Goal: Transaction & Acquisition: Purchase product/service

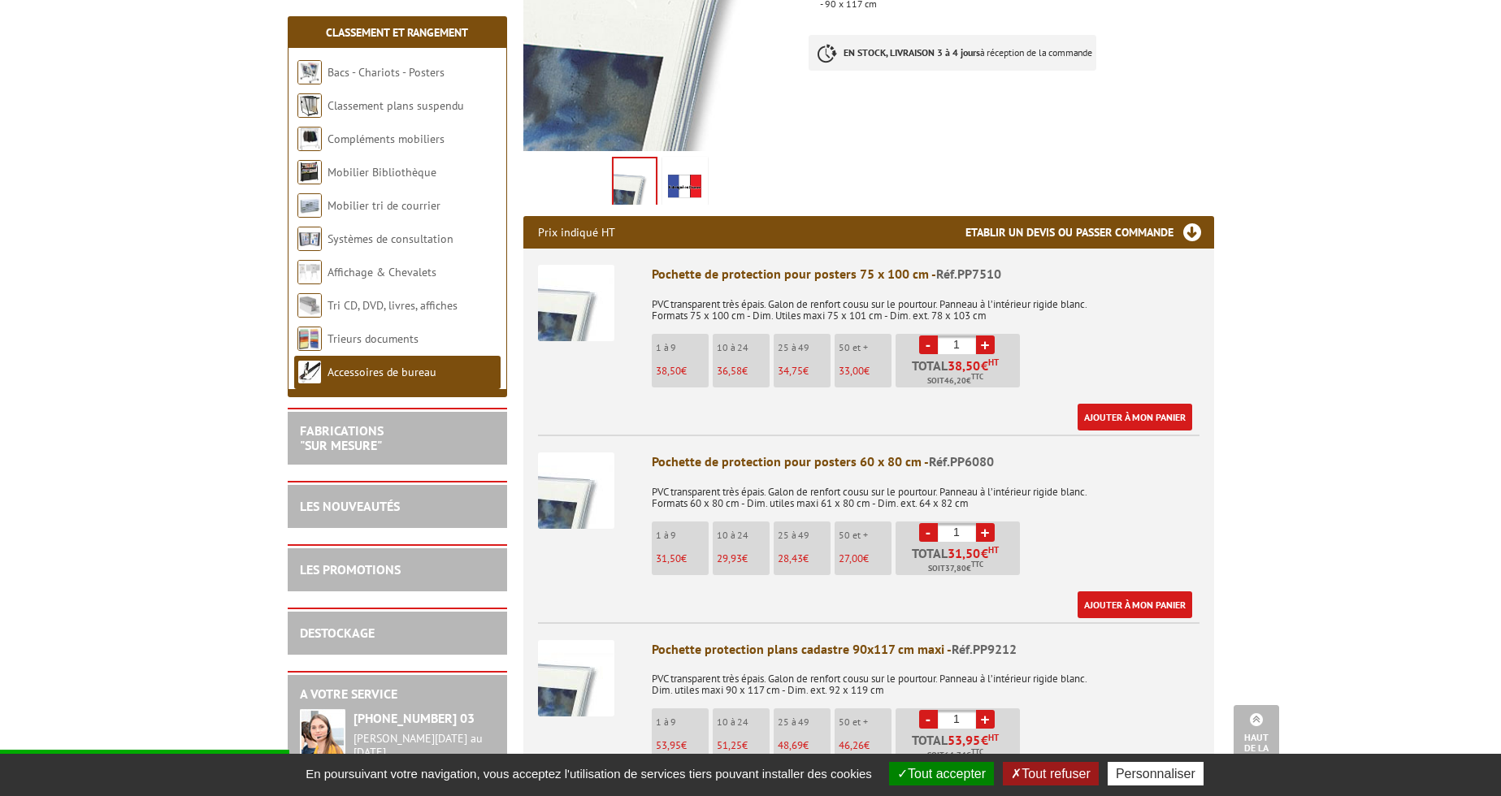
scroll to position [398, 0]
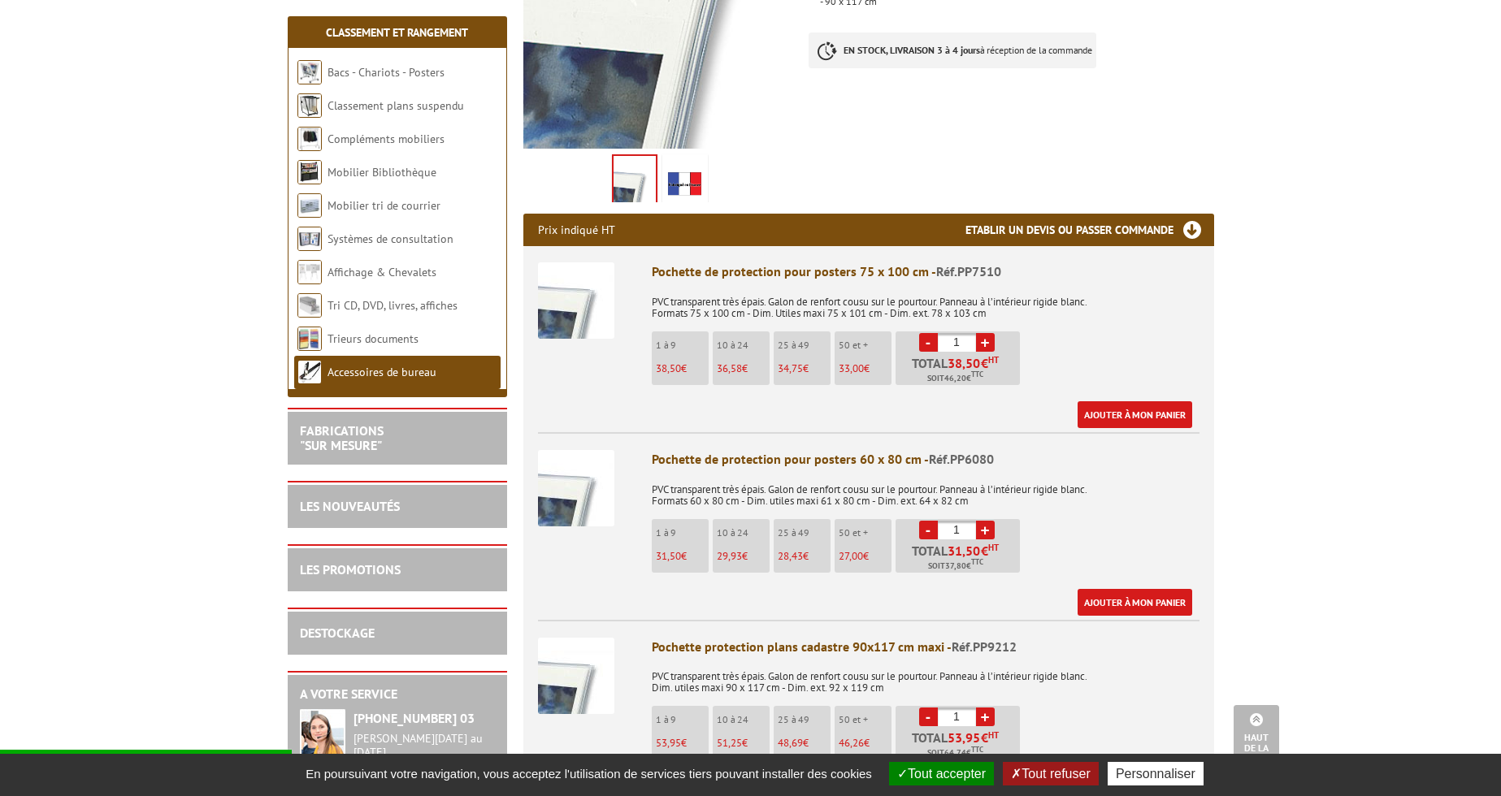
click at [984, 338] on link "+" at bounding box center [985, 342] width 19 height 19
type input "3"
click at [985, 525] on link "+" at bounding box center [985, 530] width 19 height 19
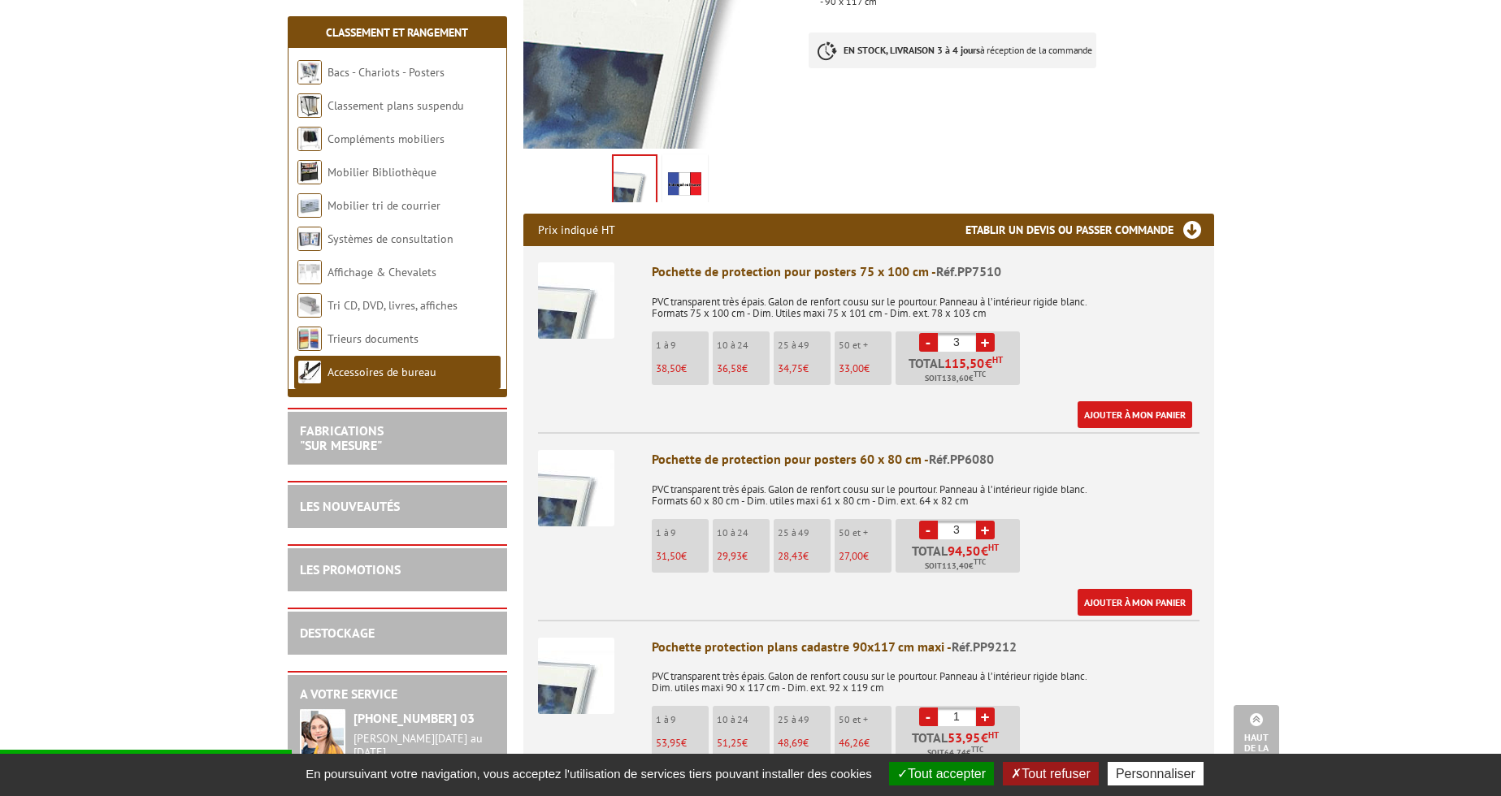
click at [985, 525] on link "+" at bounding box center [985, 530] width 19 height 19
click at [926, 525] on link "-" at bounding box center [928, 530] width 19 height 19
type input "4"
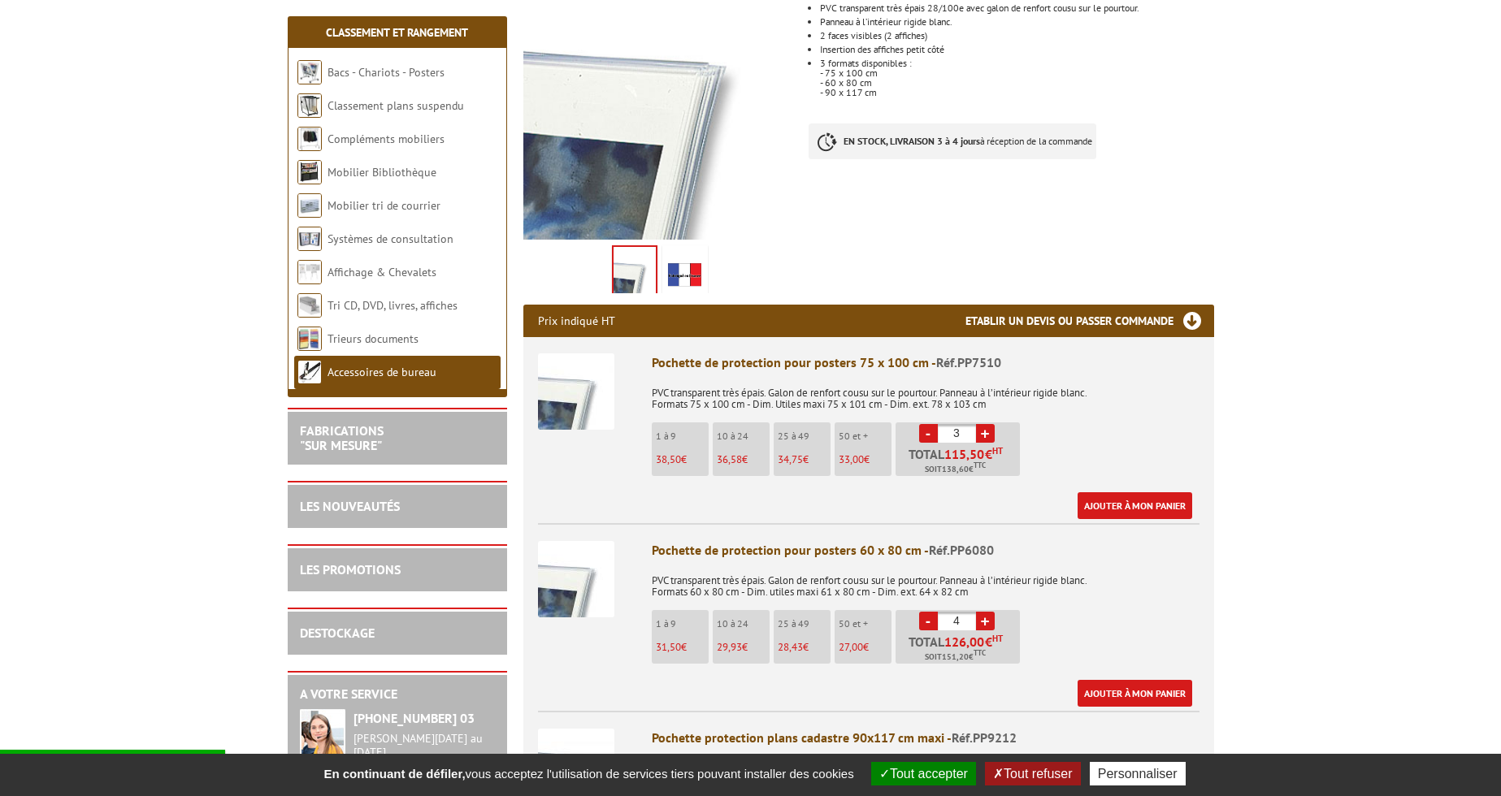
scroll to position [323, 0]
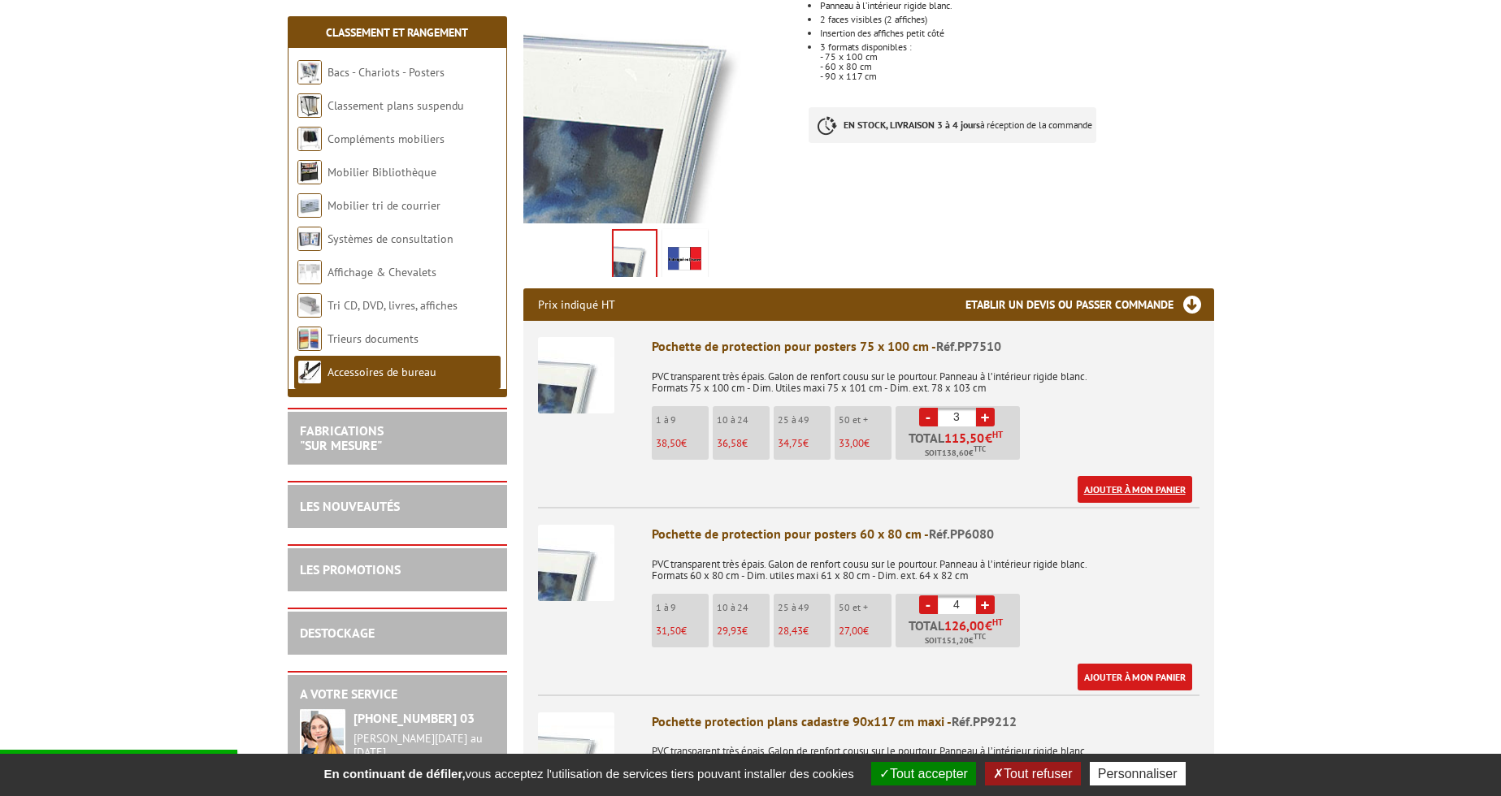
click at [1139, 485] on link "Ajouter à mon panier" at bounding box center [1134, 489] width 115 height 27
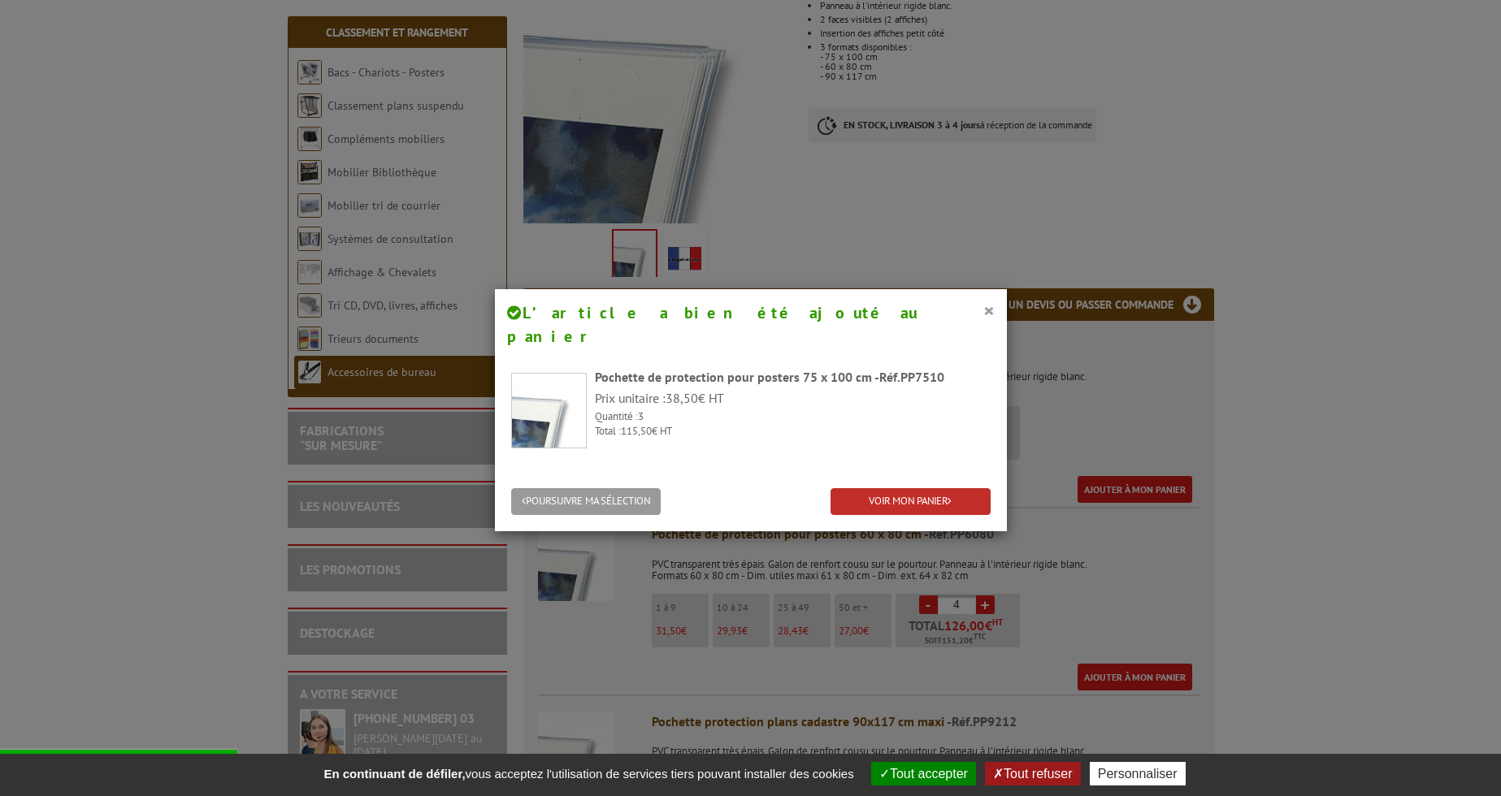
click at [920, 488] on link "VOIR MON PANIER" at bounding box center [910, 501] width 160 height 27
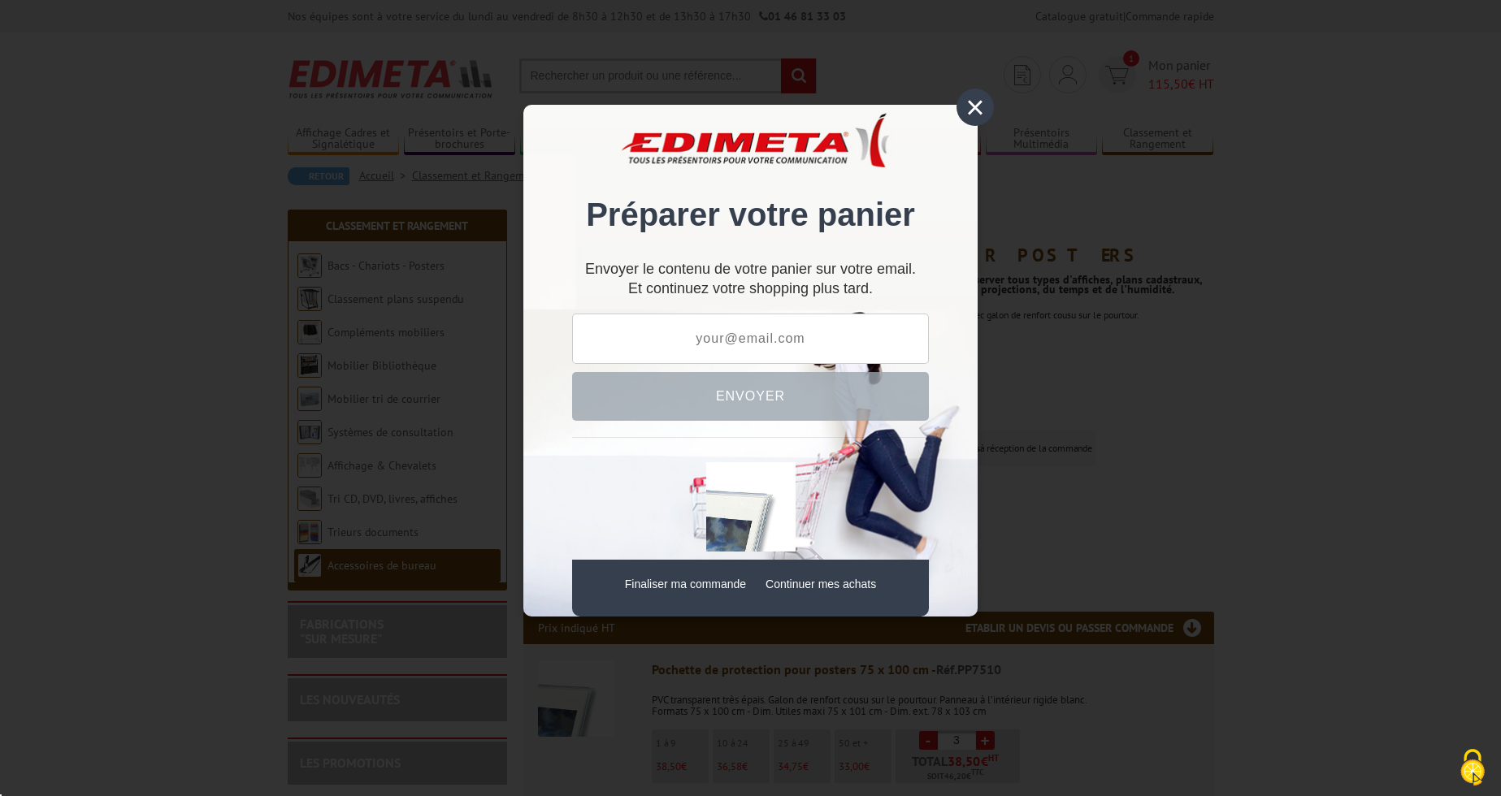
click at [970, 111] on div "×" at bounding box center [974, 107] width 37 height 37
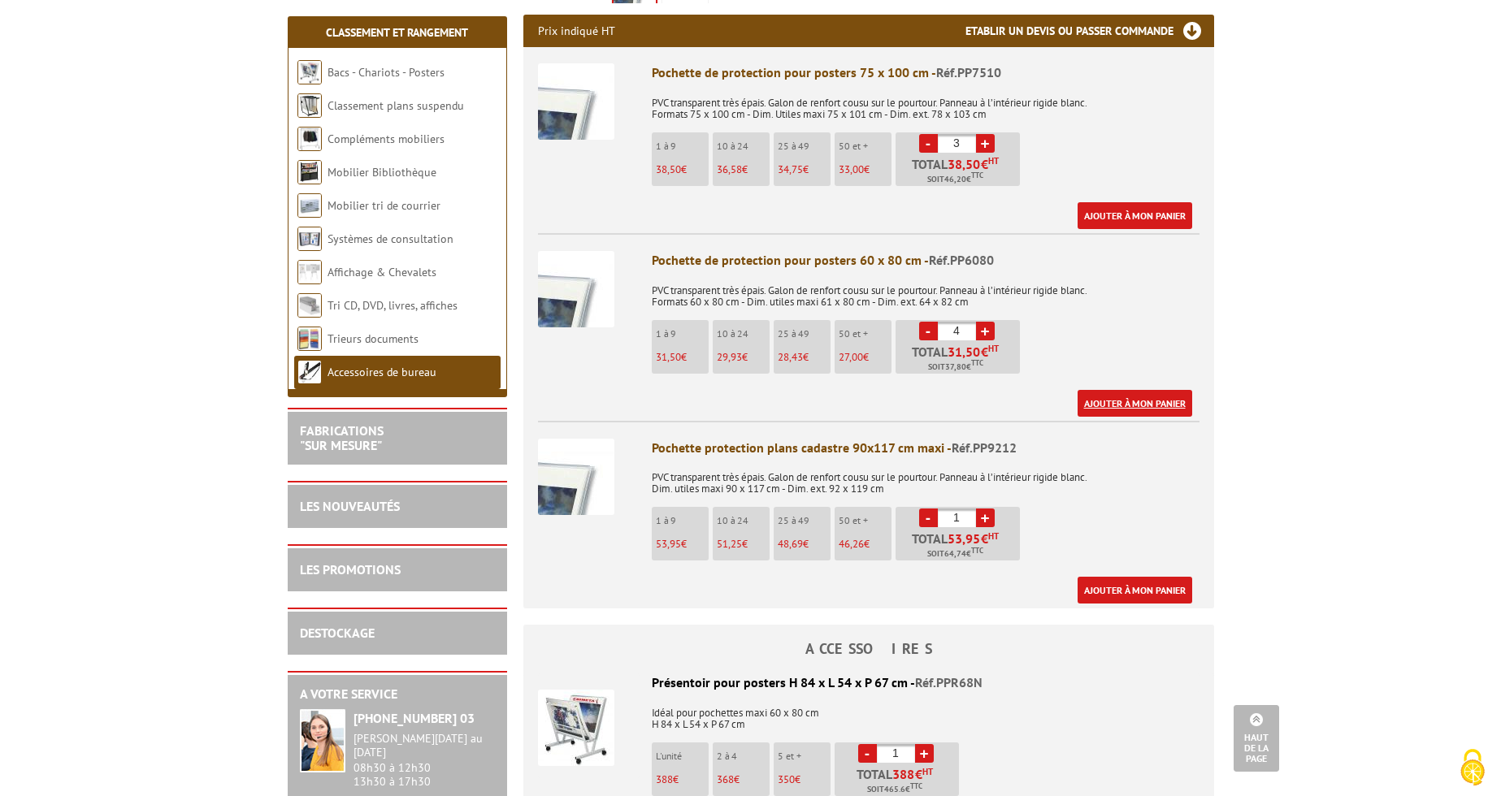
scroll to position [600, 0]
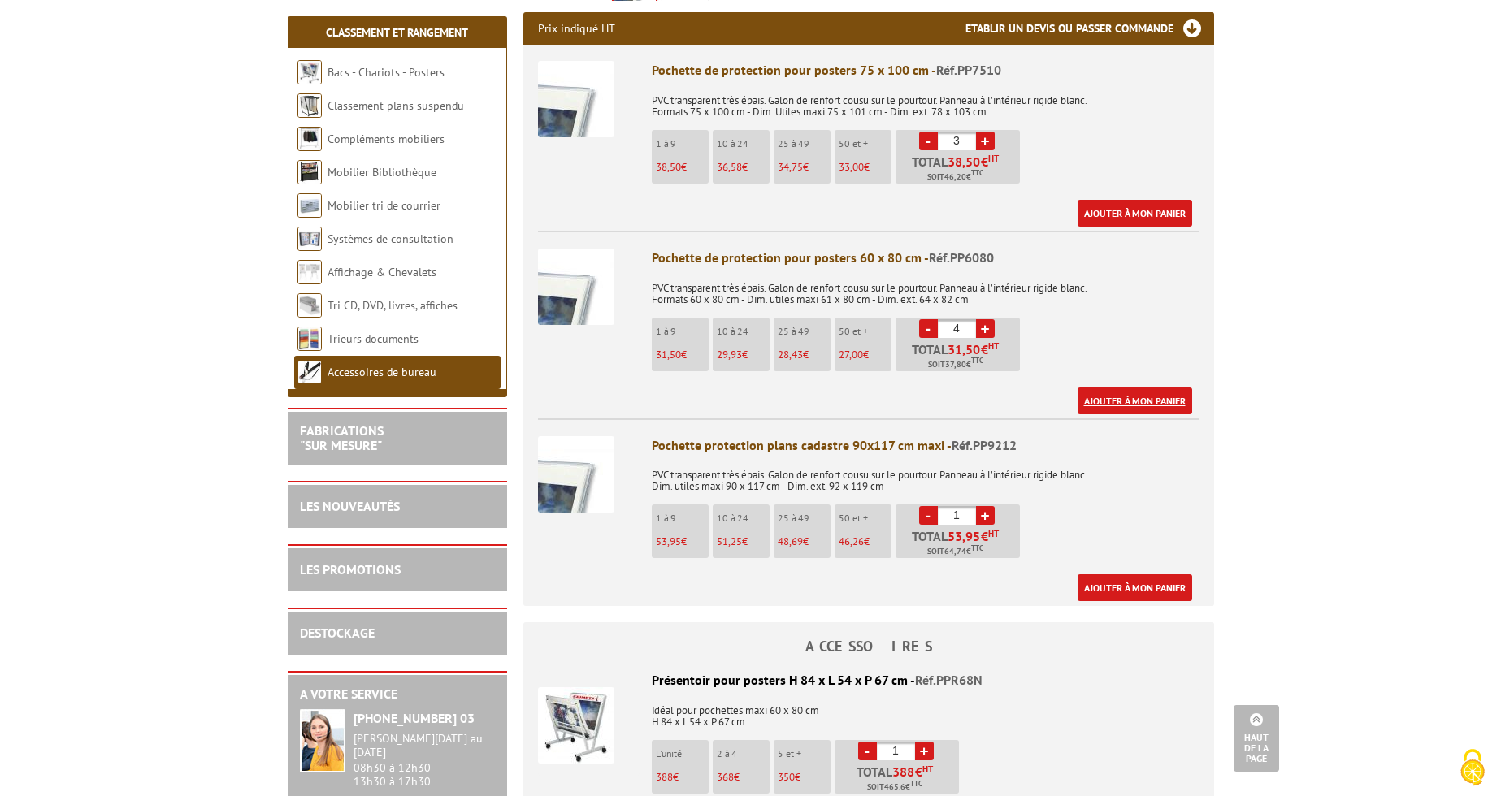
click at [1136, 398] on link "Ajouter à mon panier" at bounding box center [1134, 401] width 115 height 27
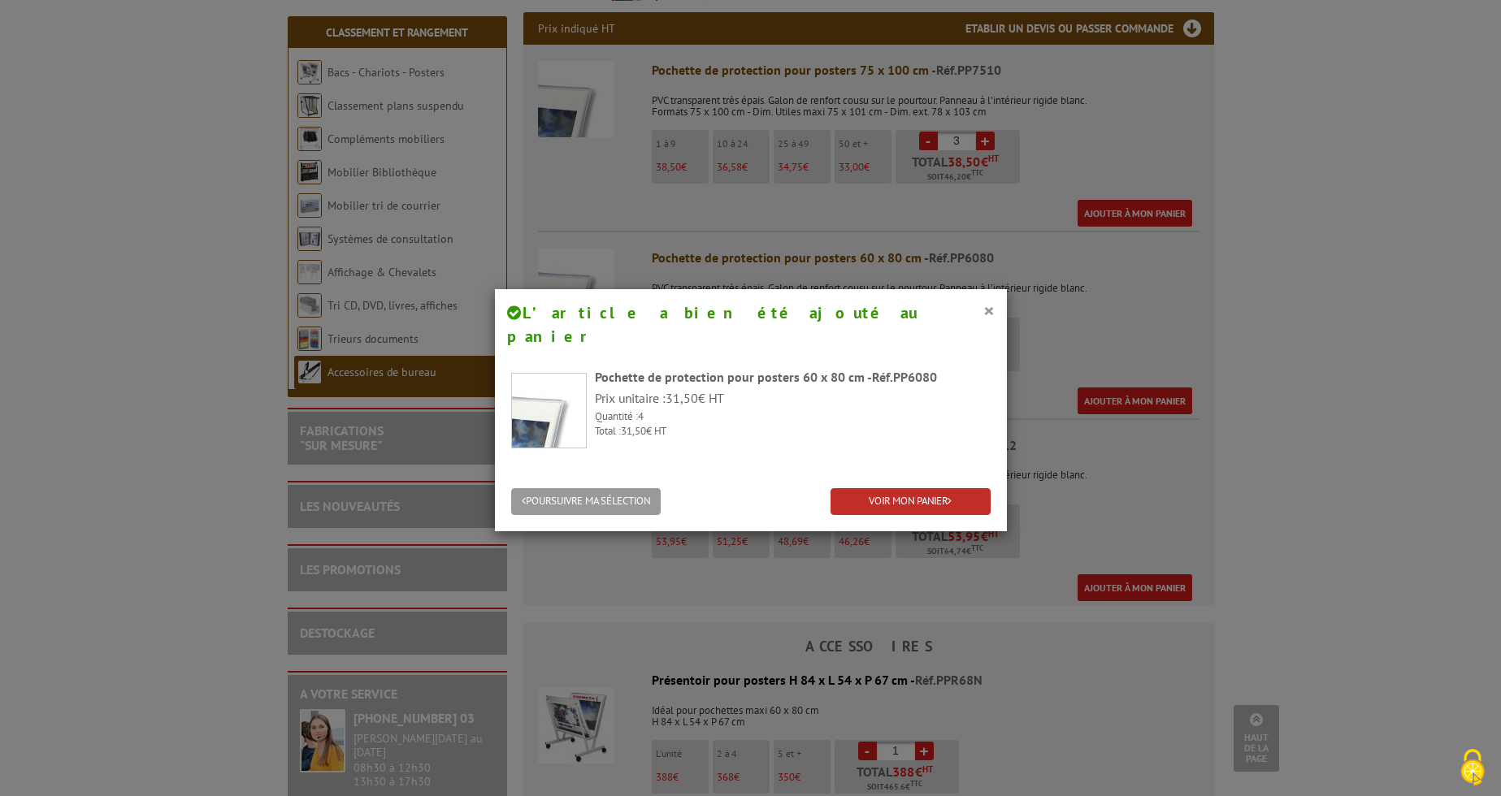
click at [910, 488] on link "VOIR MON PANIER" at bounding box center [910, 501] width 160 height 27
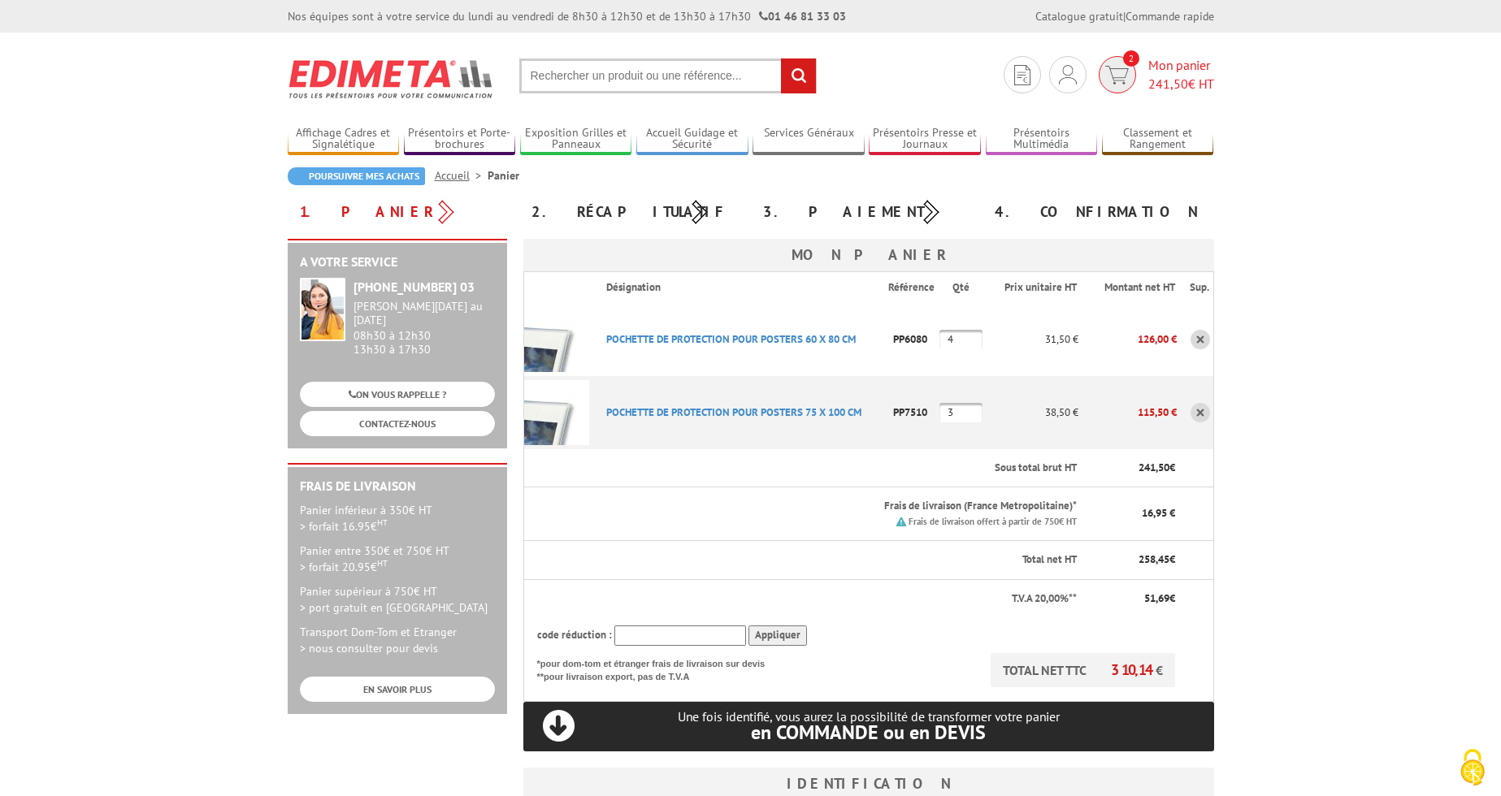
click at [1123, 61] on span "2" at bounding box center [1131, 58] width 16 height 16
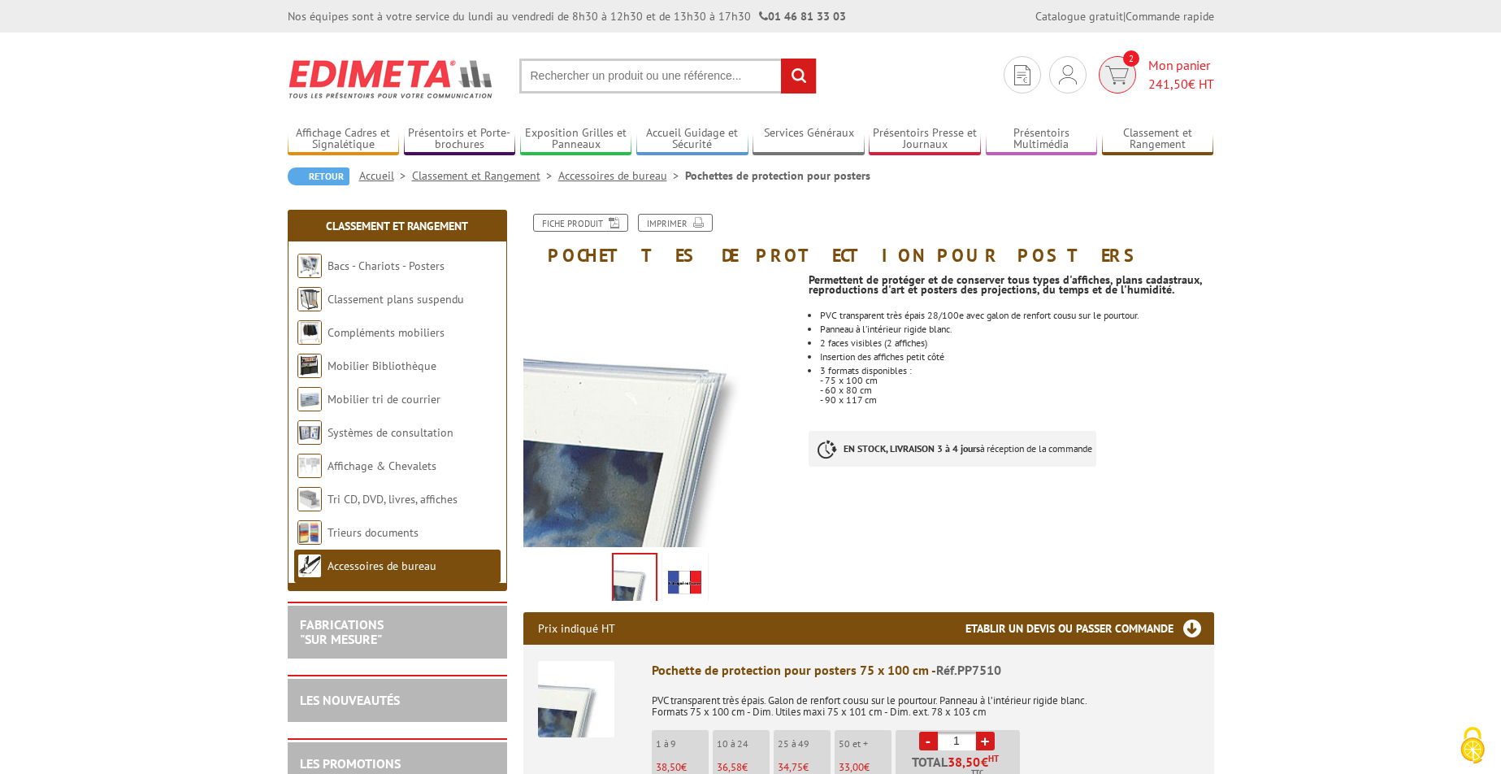
click at [1123, 61] on span "2" at bounding box center [1131, 58] width 16 height 16
click at [1116, 66] on img at bounding box center [1117, 75] width 24 height 19
click at [426, 271] on link "Bacs - Chariots - Posters" at bounding box center [385, 265] width 117 height 15
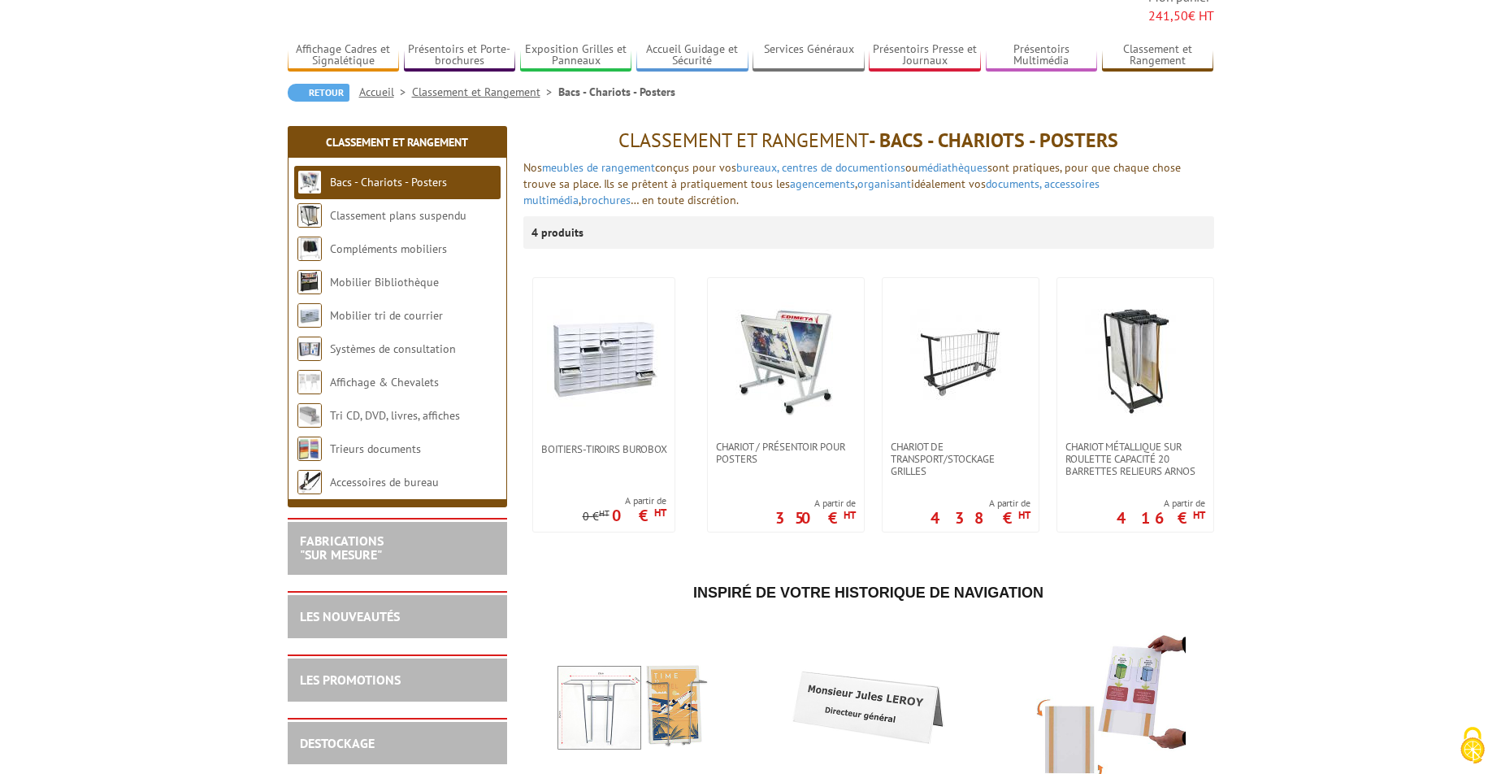
scroll to position [103, 0]
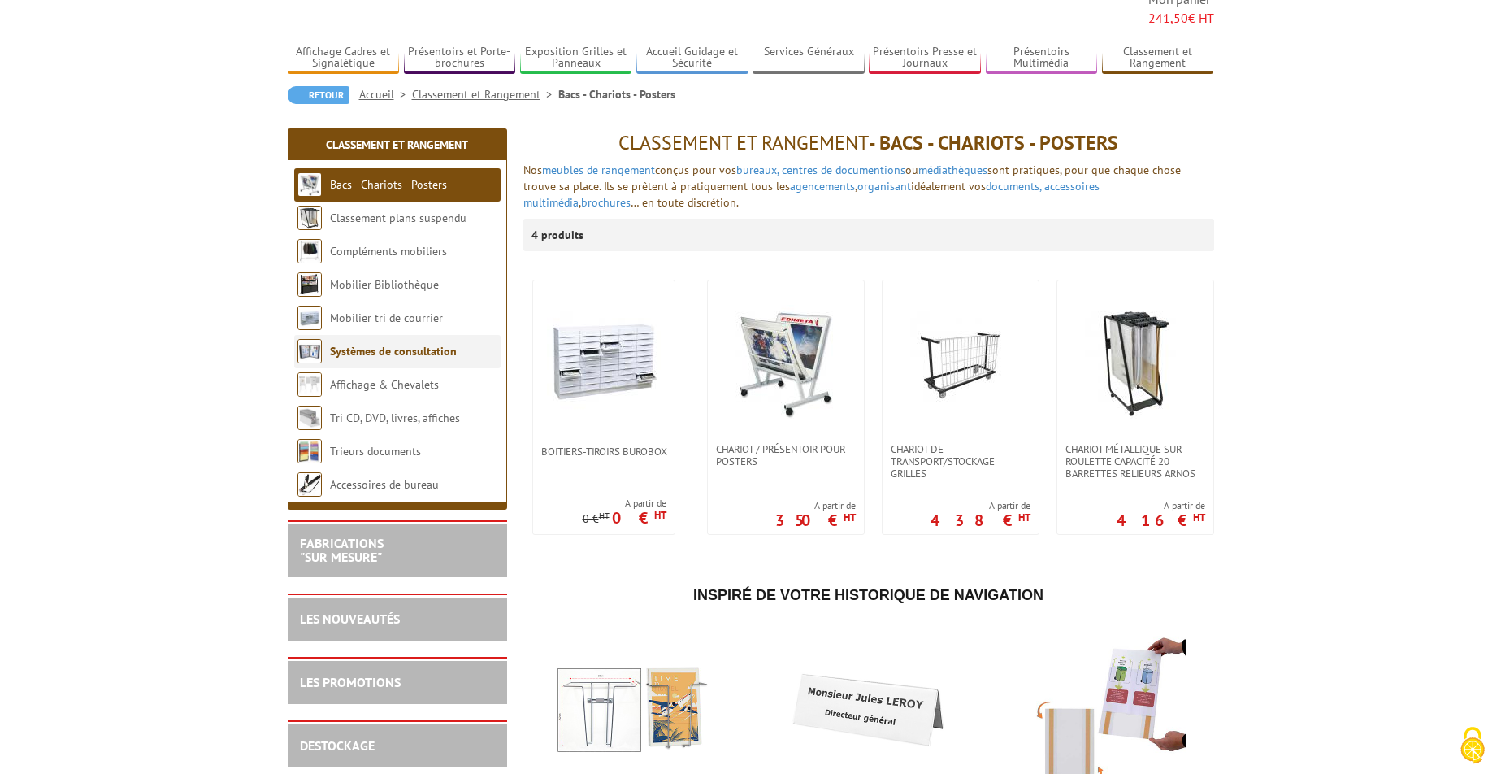
click at [415, 344] on link "Systèmes de consultation" at bounding box center [393, 351] width 127 height 15
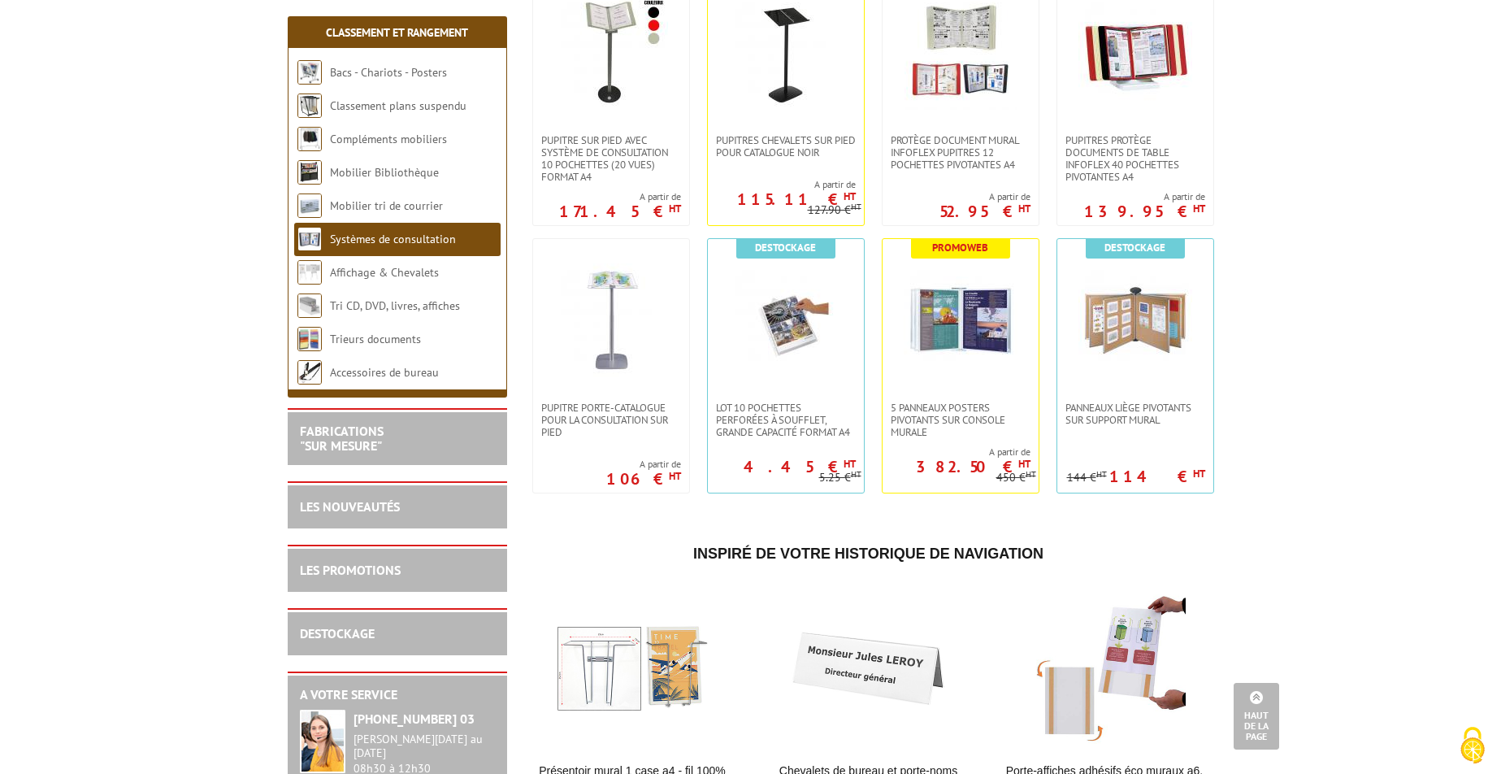
scroll to position [358, 0]
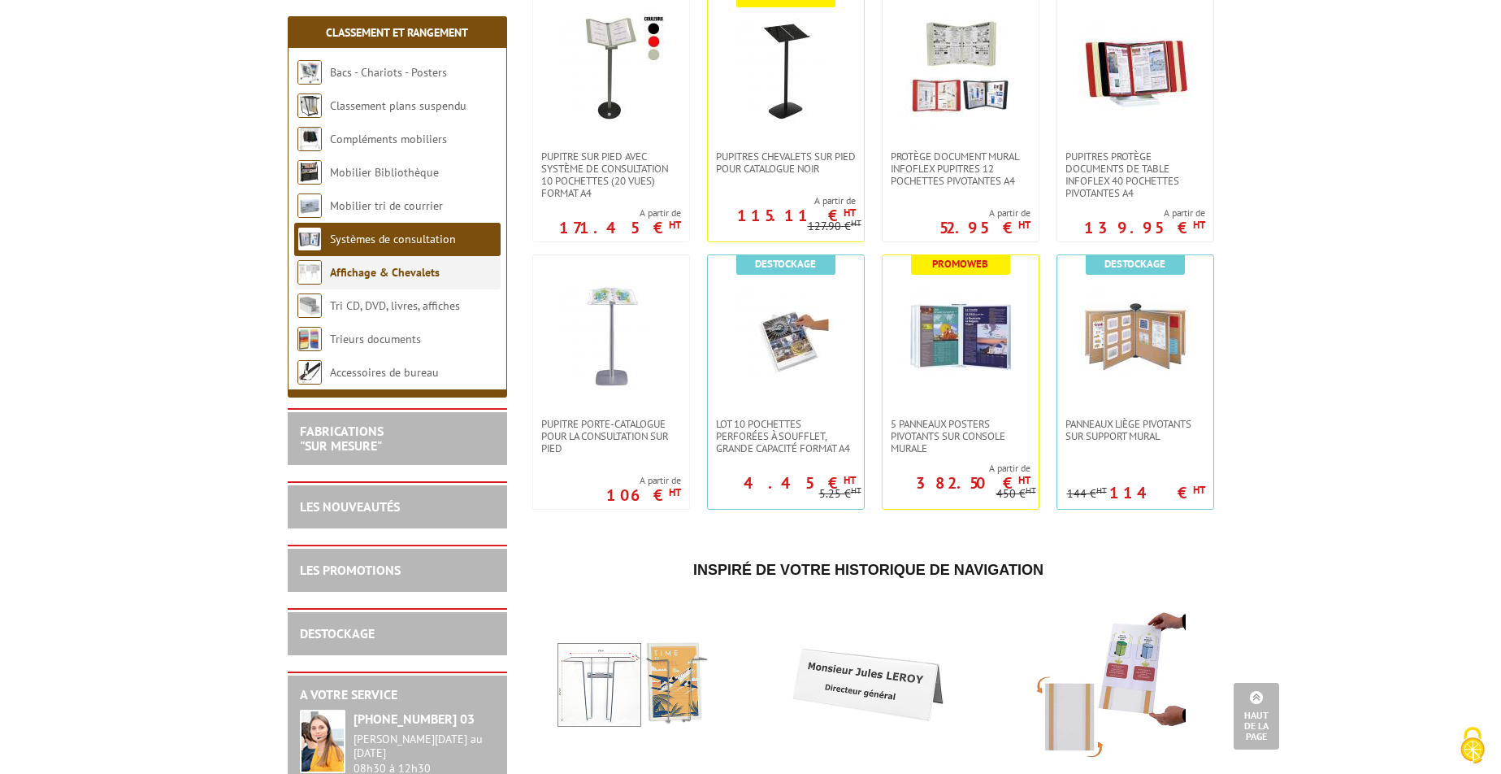
click at [376, 271] on link "Affichage & Chevalets" at bounding box center [385, 272] width 110 height 15
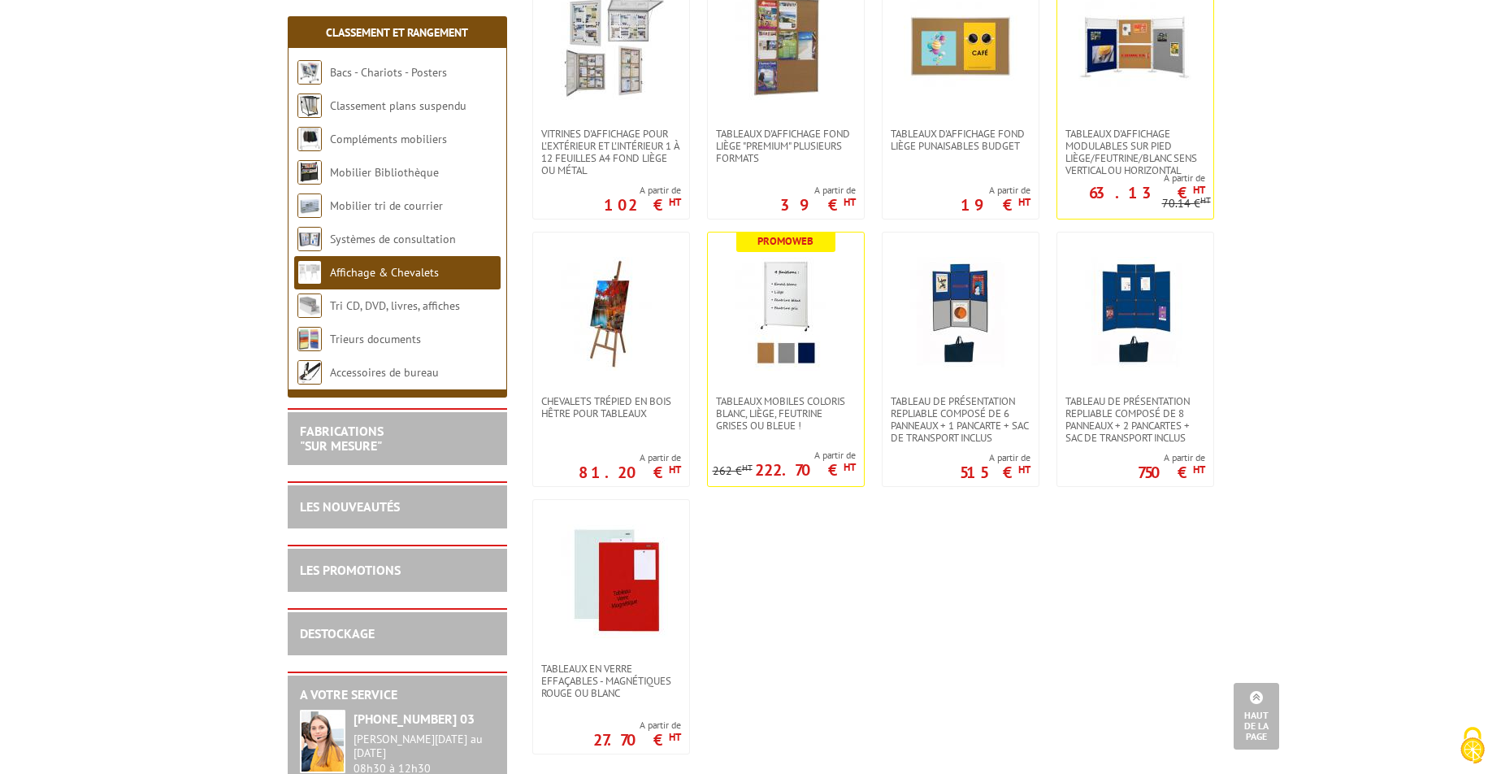
scroll to position [932, 0]
click at [393, 302] on link "Tri CD, DVD, livres, affiches" at bounding box center [396, 305] width 132 height 15
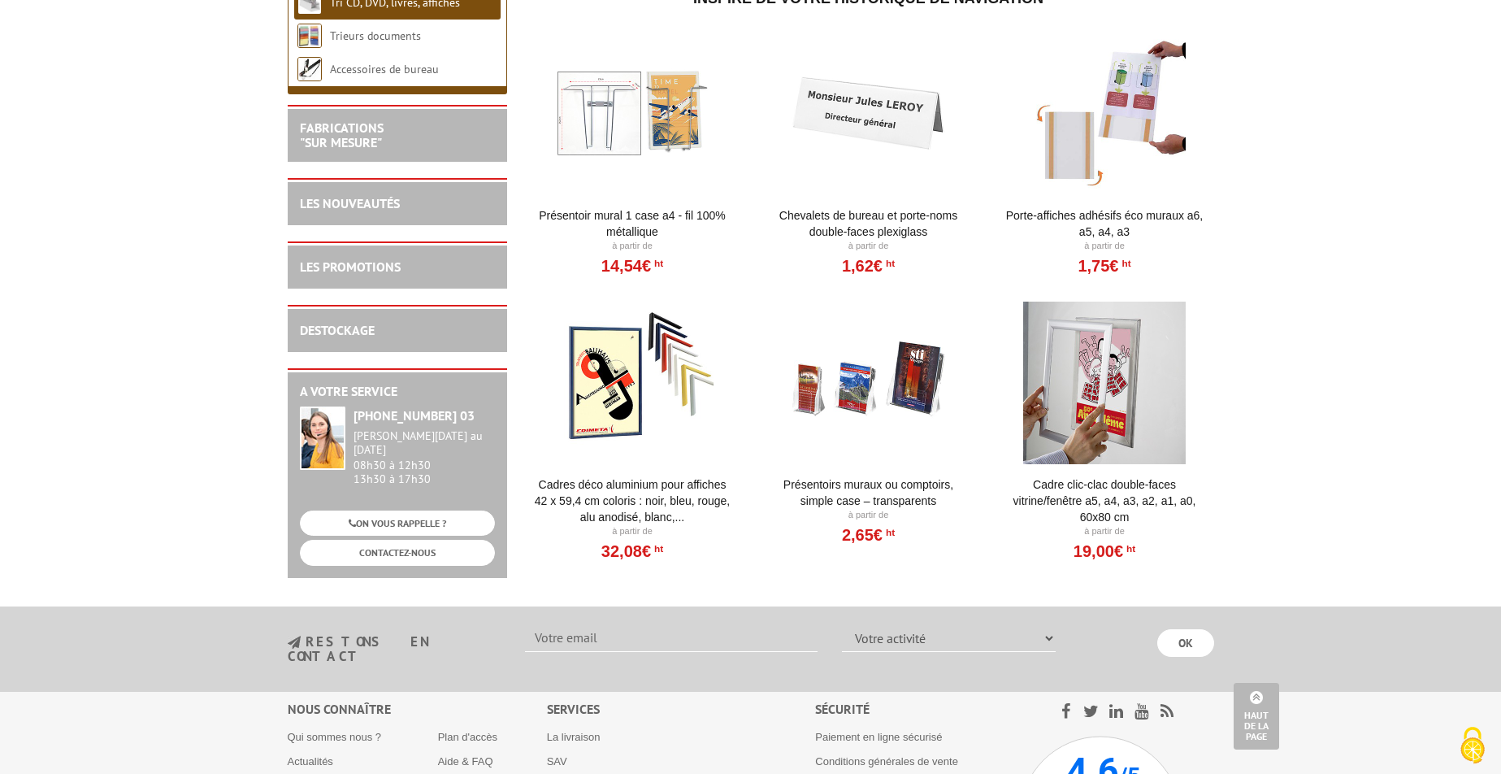
scroll to position [1197, 0]
click at [861, 220] on link "Chevalets de bureau et porte-noms double-faces plexiglass" at bounding box center [868, 222] width 201 height 33
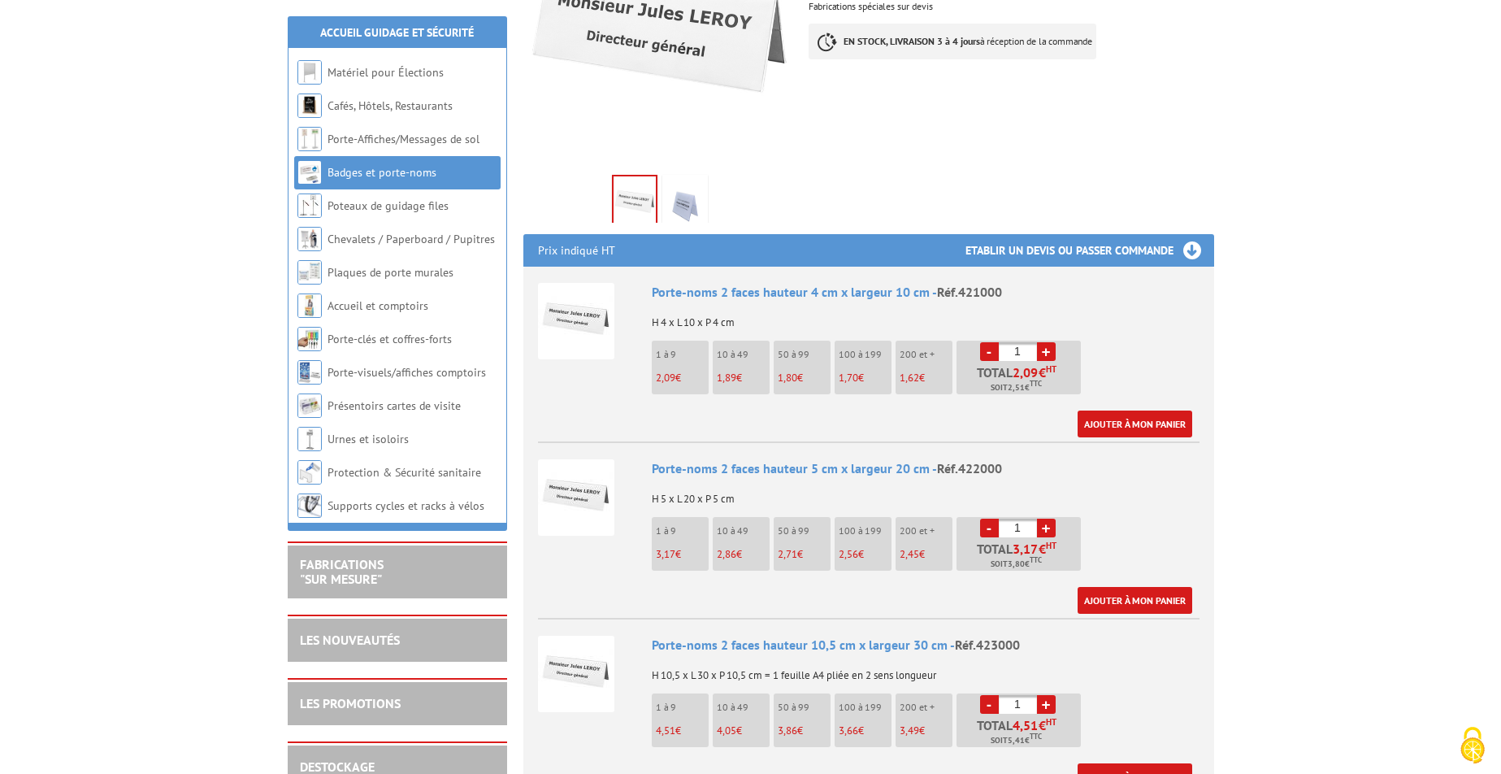
scroll to position [426, 0]
